Goal: Browse casually

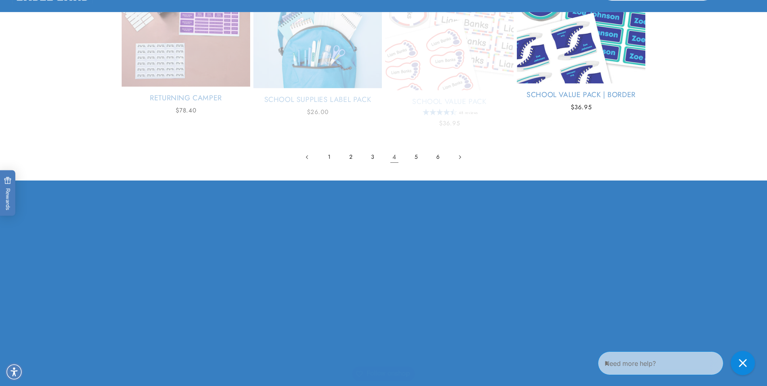
scroll to position [1700, 0]
